Goal: Transaction & Acquisition: Purchase product/service

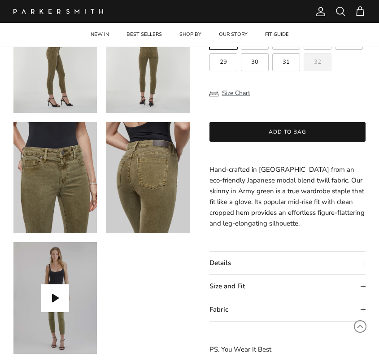
scroll to position [259, 0]
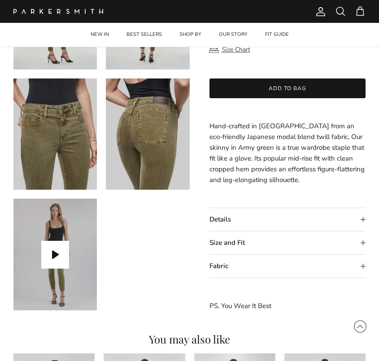
click at [362, 221] on summary "Details" at bounding box center [287, 219] width 156 height 23
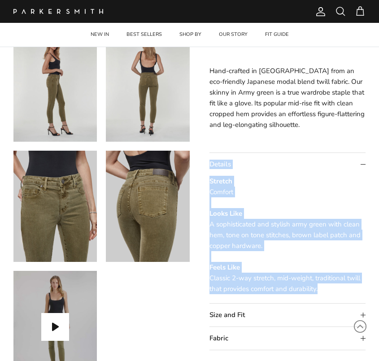
drag, startPoint x: 323, startPoint y: 295, endPoint x: 260, endPoint y: 140, distance: 167.1
click at [260, 140] on div "Bowery Crop Skinny in Army $189.00 Unit price / Unavailable Color: Army [GEOGRA…" at bounding box center [287, 113] width 156 height 539
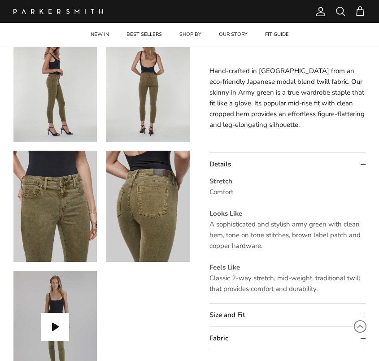
click at [234, 89] on p "Hand-crafted in [GEOGRAPHIC_DATA] from an eco-friendly Japanese modal blend twi…" at bounding box center [287, 97] width 156 height 65
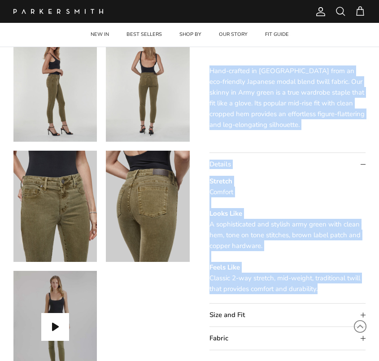
drag, startPoint x: 210, startPoint y: 72, endPoint x: 318, endPoint y: 285, distance: 239.4
click at [318, 285] on div "Bowery Crop Skinny in Army $189.00 Unit price / Unavailable Color: Army [GEOGRA…" at bounding box center [287, 113] width 156 height 539
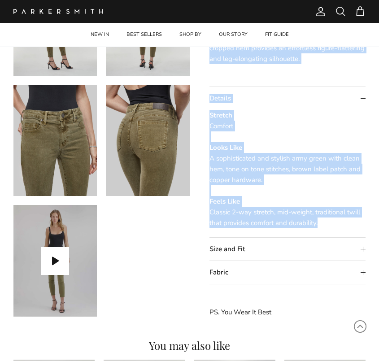
scroll to position [339, 0]
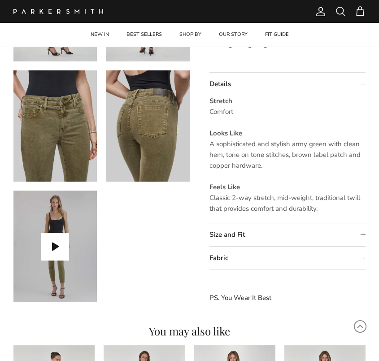
click at [363, 237] on summary "Size and Fit" at bounding box center [287, 234] width 156 height 23
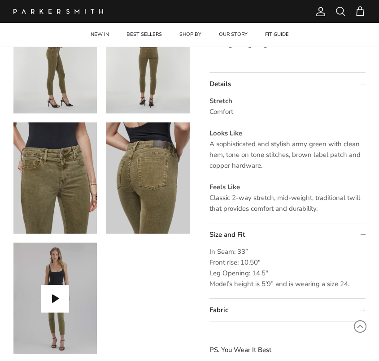
click at [363, 312] on summary "Fabric" at bounding box center [287, 310] width 156 height 23
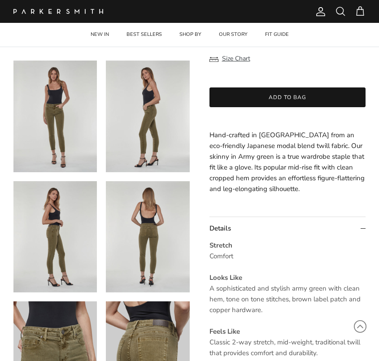
scroll to position [0, 0]
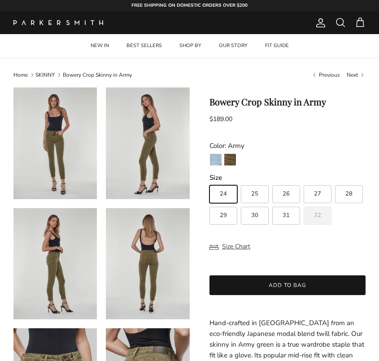
drag, startPoint x: 239, startPoint y: 307, endPoint x: 209, endPoint y: 327, distance: 35.8
copy div "Lore-ipsumdo si Ame Consect adip el sed-doeiusmo Temporin utlab etdol magna ali…"
click at [333, 101] on h1 "Bowery Crop Skinny in Army" at bounding box center [287, 101] width 156 height 11
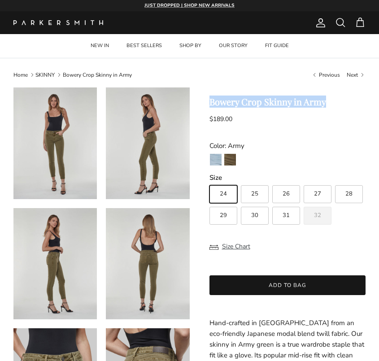
drag, startPoint x: 332, startPoint y: 101, endPoint x: 210, endPoint y: 106, distance: 122.0
click at [210, 106] on h1 "Bowery Crop Skinny in Army" at bounding box center [287, 101] width 156 height 11
copy h1 "Bowery Crop Skinny in Army"
